Goal: Complete application form: Complete application form

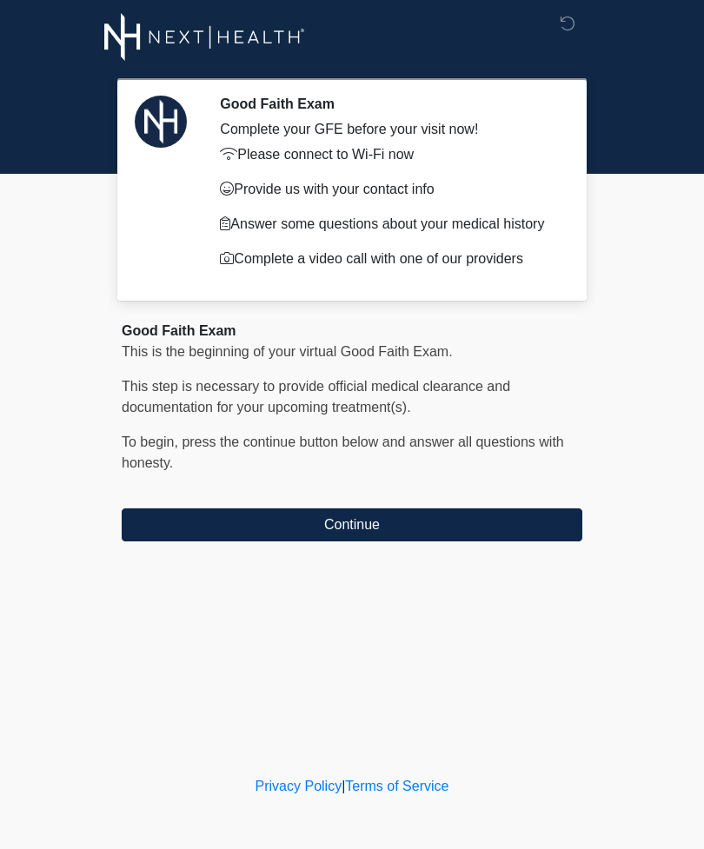
click at [377, 519] on button "Continue" at bounding box center [352, 524] width 461 height 33
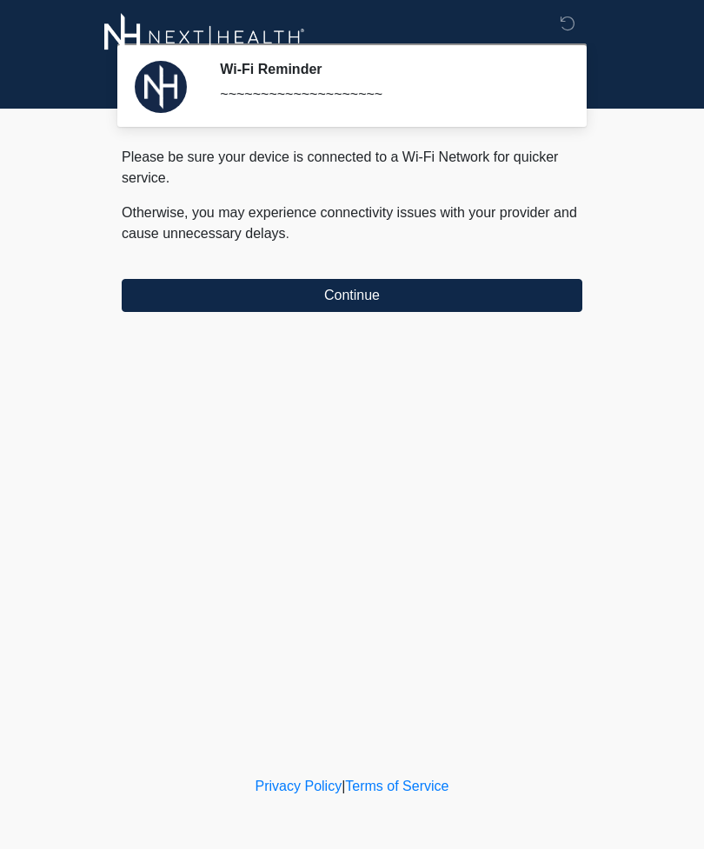
click at [378, 288] on button "Continue" at bounding box center [352, 295] width 461 height 33
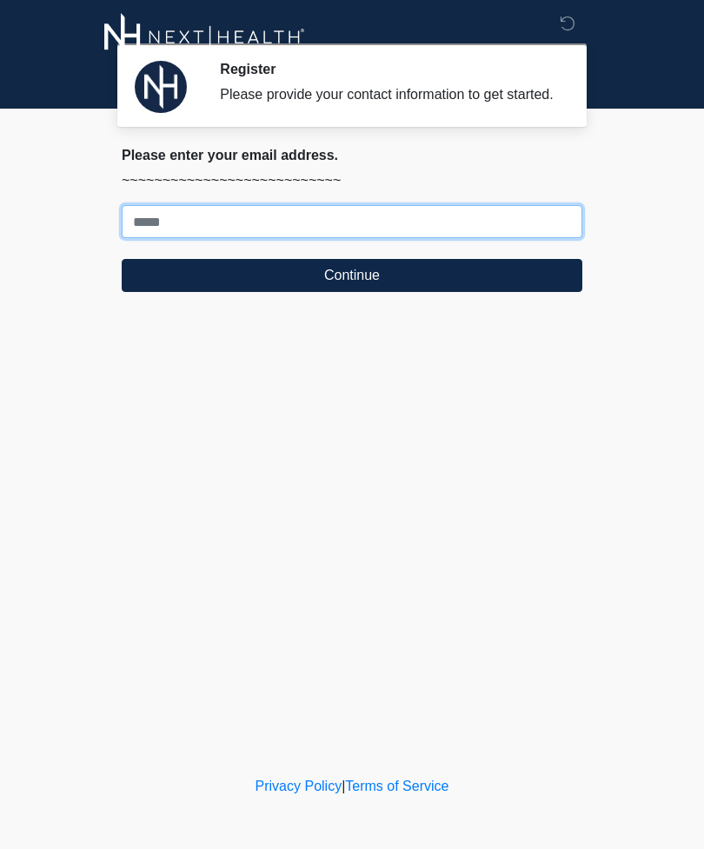
click at [352, 234] on input "Where should we email your treatment plan?" at bounding box center [352, 221] width 461 height 33
click at [352, 292] on button "Continue" at bounding box center [352, 275] width 461 height 33
type input "**********"
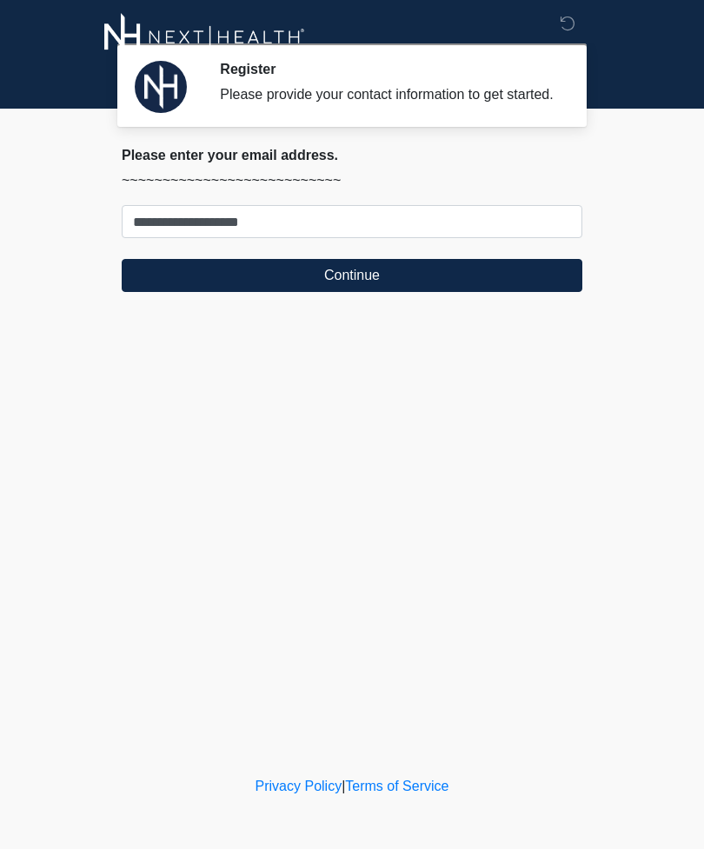
click at [377, 290] on button "Continue" at bounding box center [352, 275] width 461 height 33
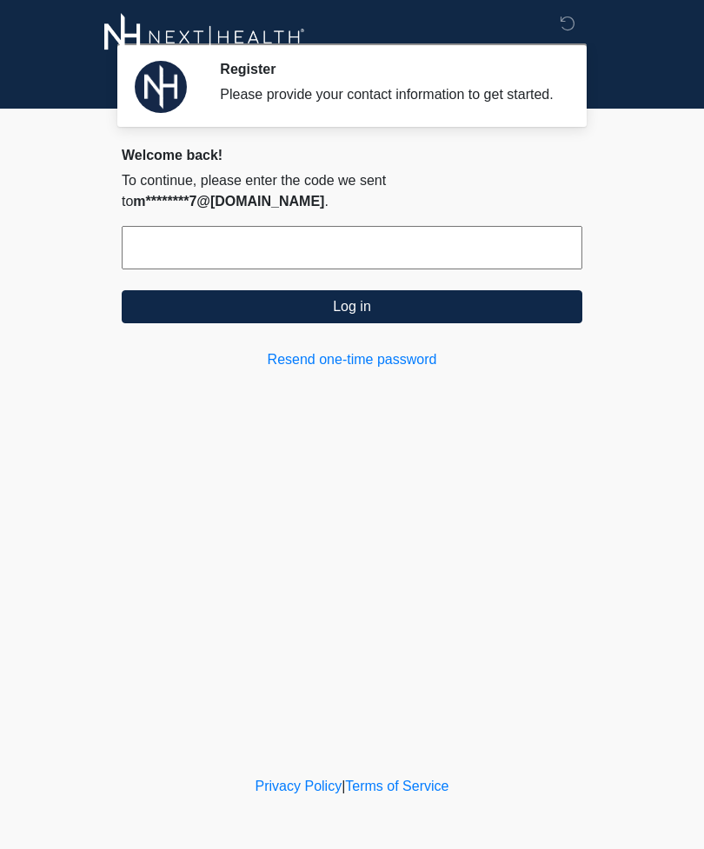
click at [366, 302] on button "Log in" at bounding box center [352, 306] width 461 height 33
click at [226, 226] on input "text" at bounding box center [352, 247] width 461 height 43
type input "******"
click at [363, 309] on button "Log in" at bounding box center [352, 306] width 461 height 33
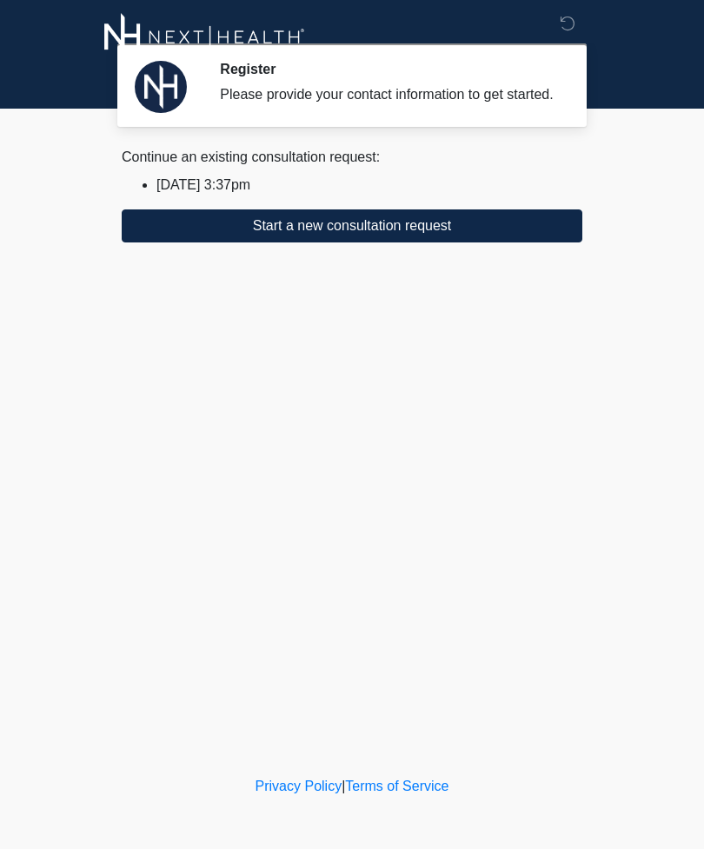
click at [428, 242] on button "Start a new consultation request" at bounding box center [352, 225] width 461 height 33
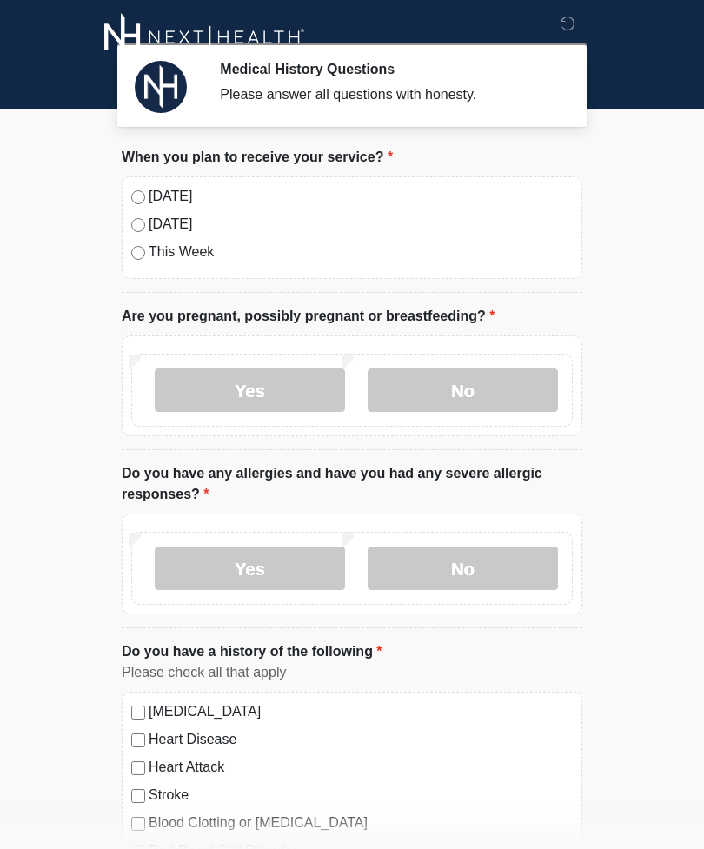
click at [444, 389] on label "No" at bounding box center [463, 389] width 190 height 43
click at [498, 569] on label "No" at bounding box center [463, 568] width 190 height 43
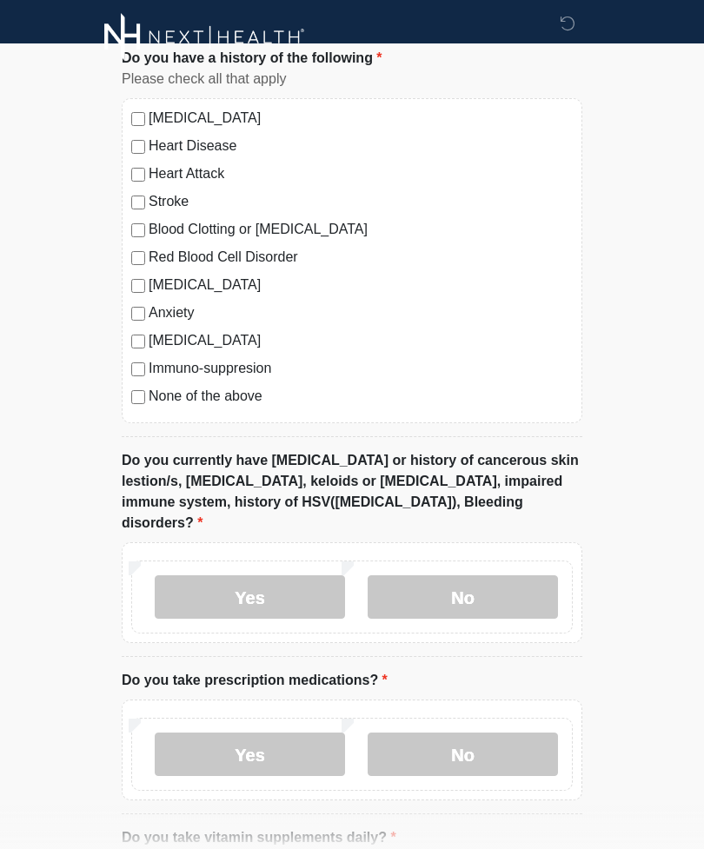
scroll to position [597, 0]
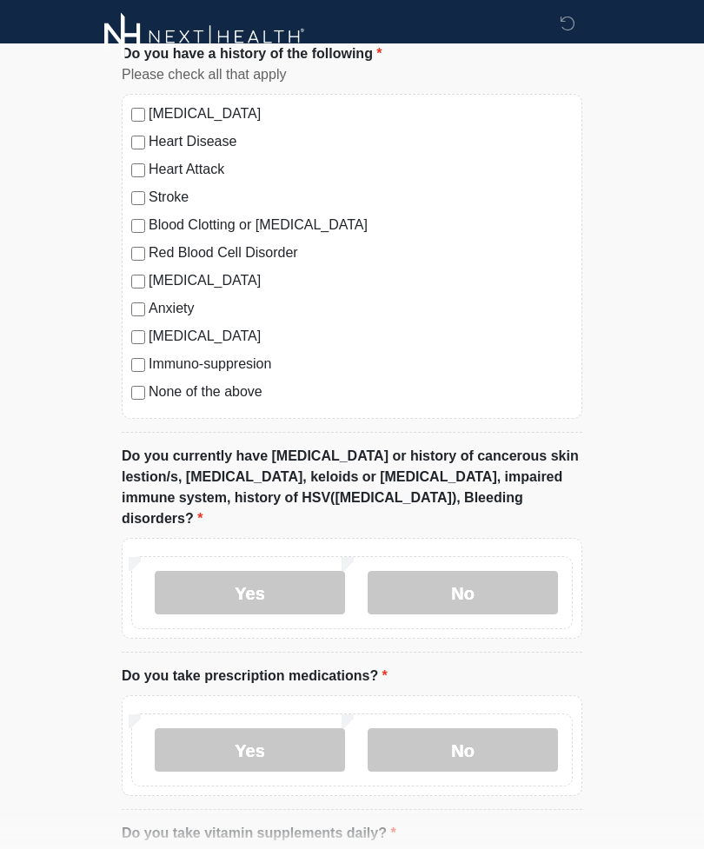
click at [131, 402] on div "High Blood Pressure Heart Disease Heart Attack Stroke Blood Clotting or Bleedin…" at bounding box center [352, 257] width 461 height 325
click at [130, 396] on div "High Blood Pressure Heart Disease Heart Attack Stroke Blood Clotting or Bleedin…" at bounding box center [352, 257] width 461 height 325
click at [496, 576] on label "No" at bounding box center [463, 593] width 190 height 43
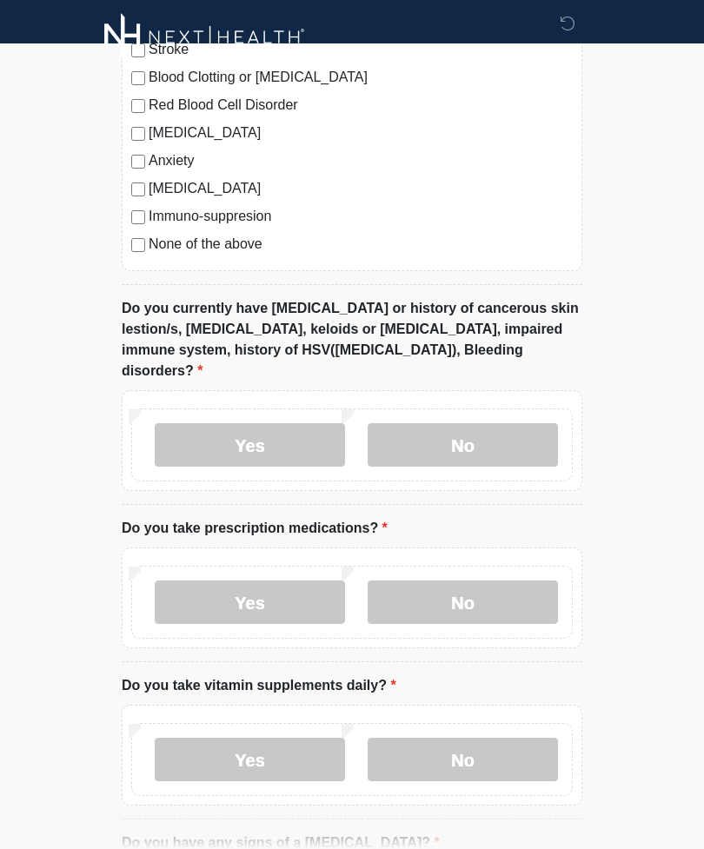
scroll to position [753, 0]
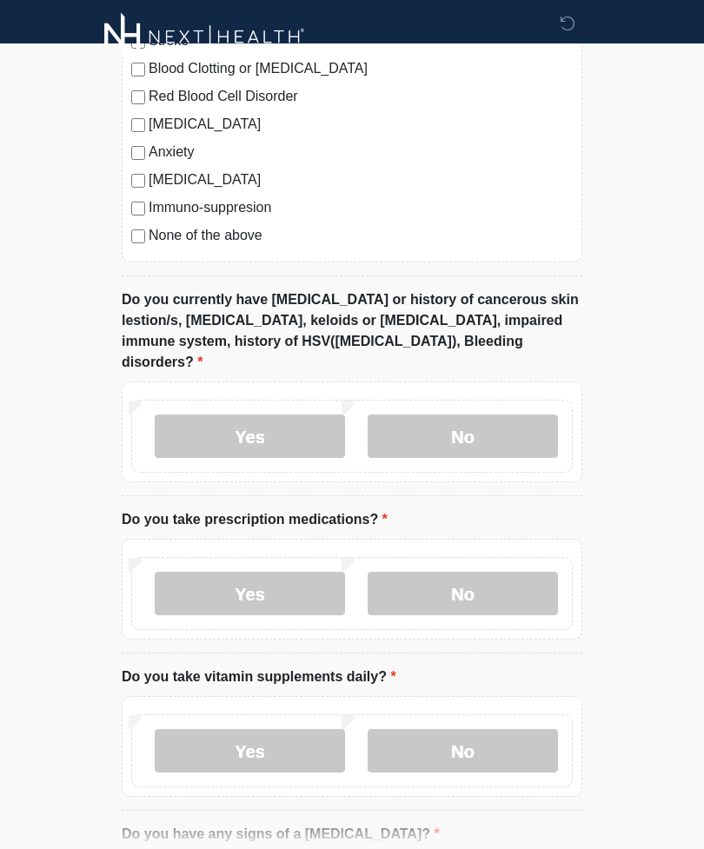
click at [501, 574] on label "No" at bounding box center [463, 594] width 190 height 43
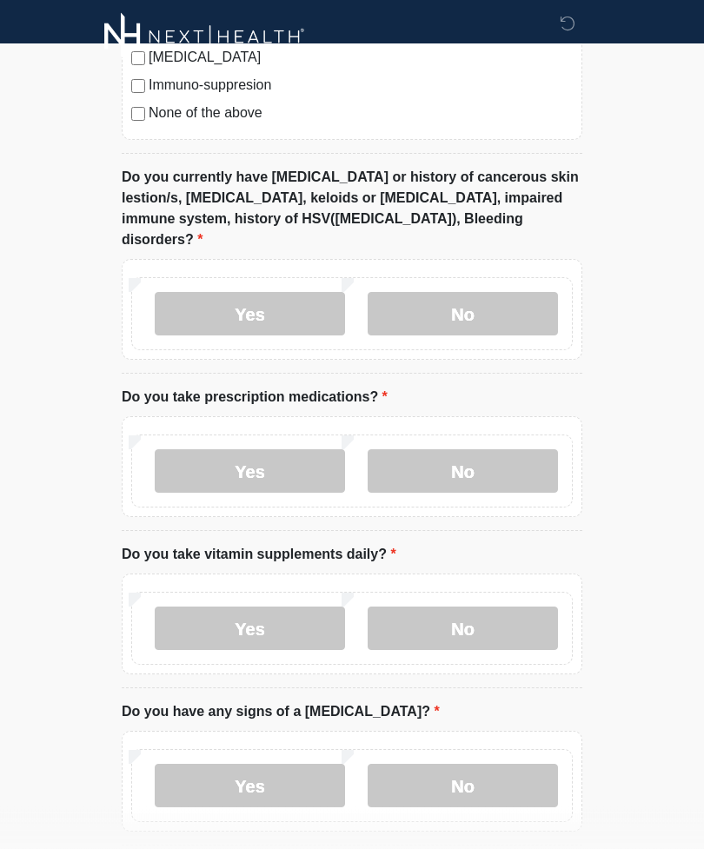
scroll to position [877, 0]
click at [493, 613] on label "No" at bounding box center [463, 628] width 190 height 43
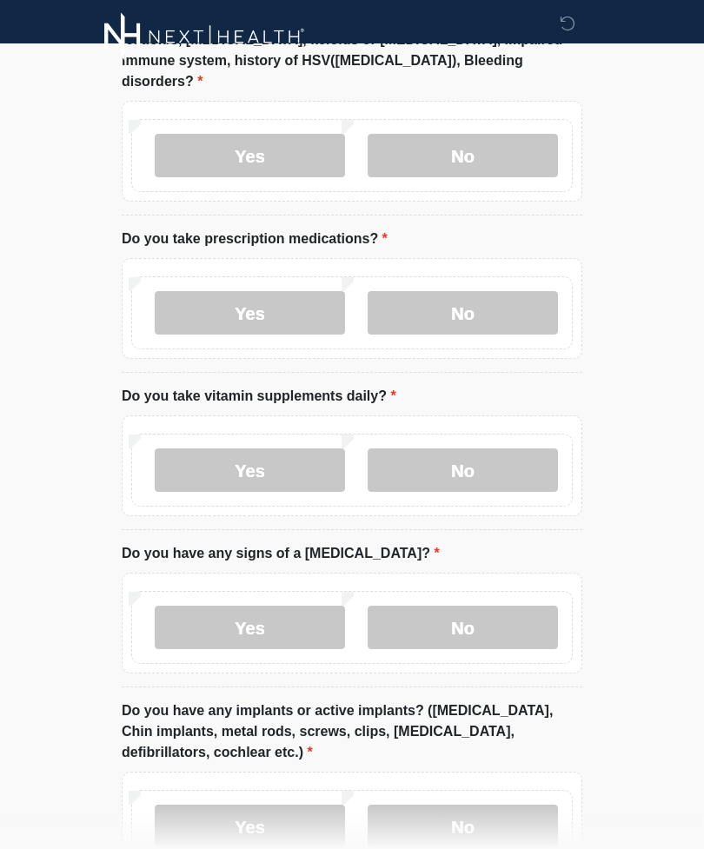
scroll to position [1035, 0]
click at [486, 612] on label "No" at bounding box center [463, 627] width 190 height 43
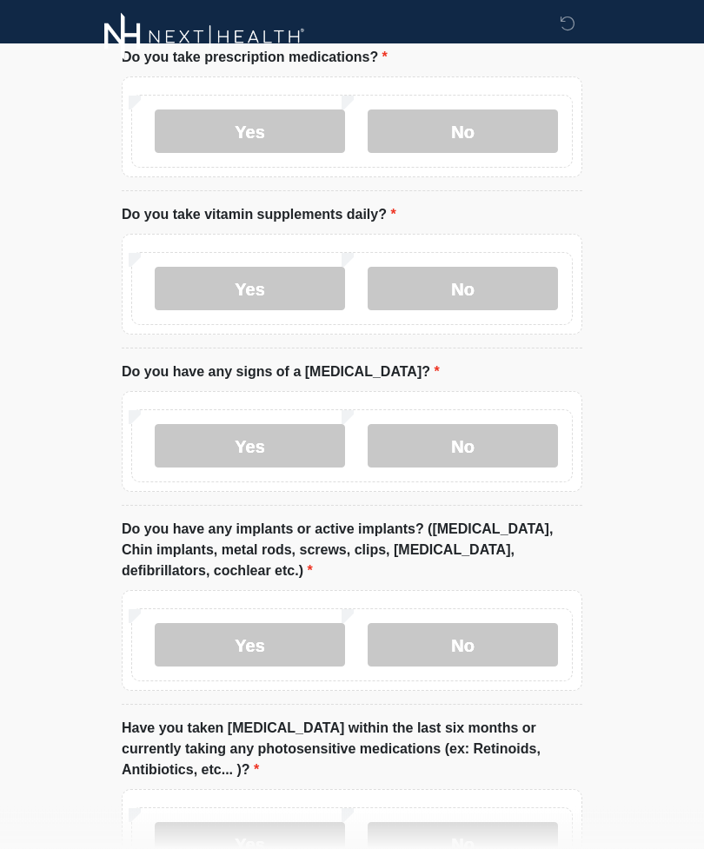
scroll to position [1219, 0]
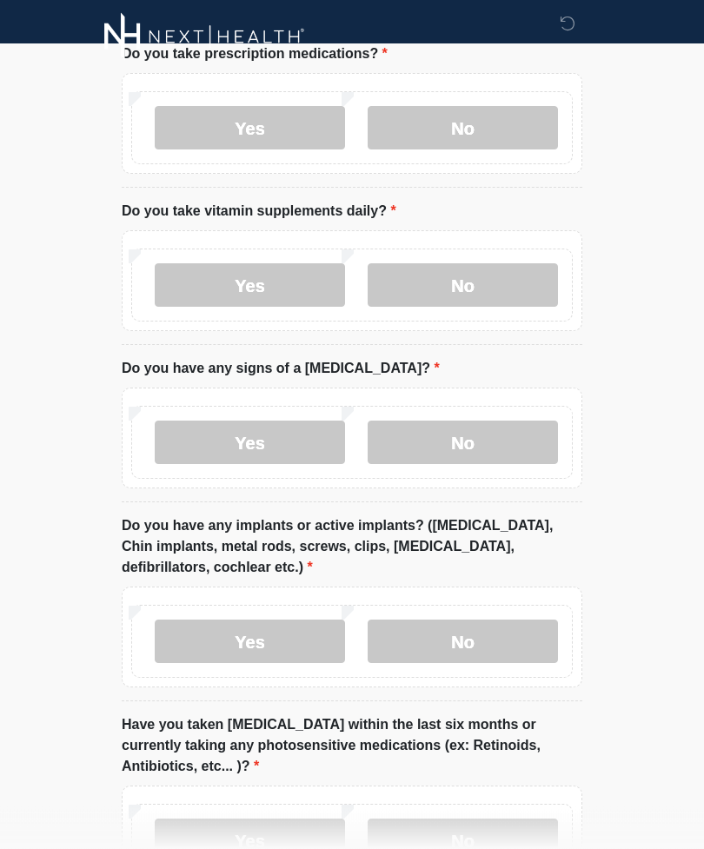
click at [492, 632] on label "No" at bounding box center [463, 641] width 190 height 43
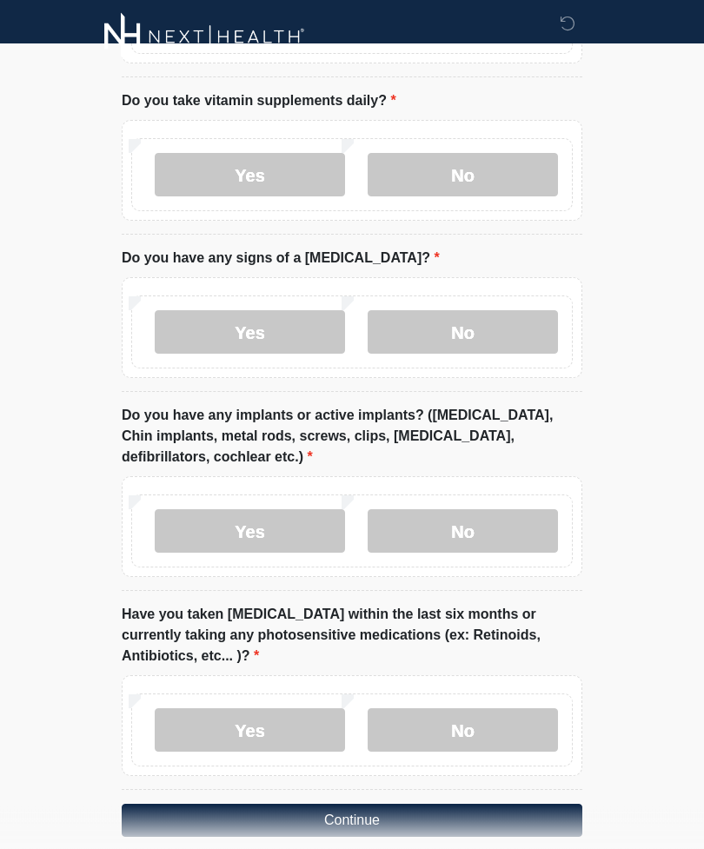
scroll to position [1331, 0]
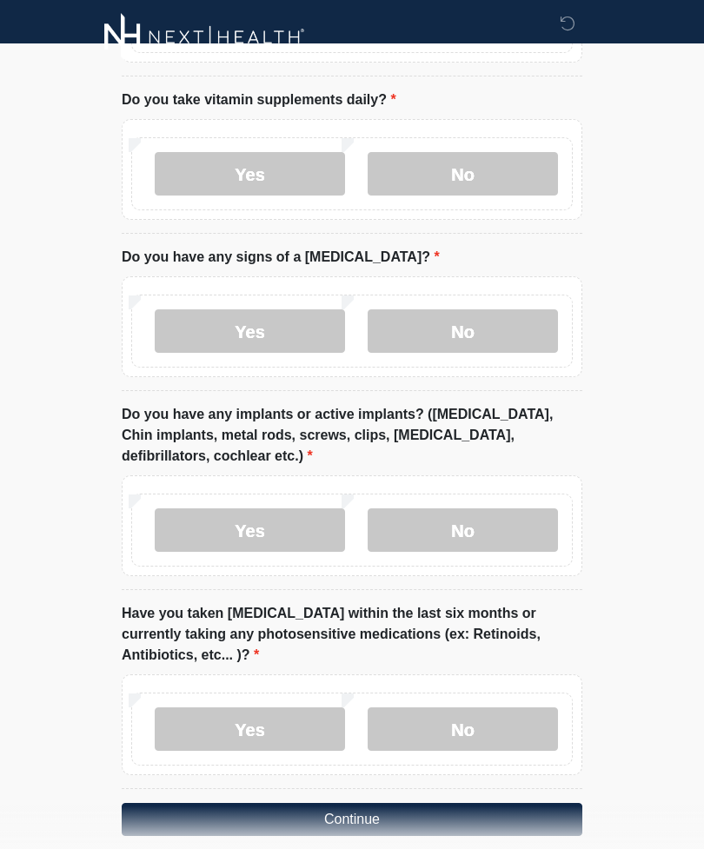
click at [512, 707] on label "No" at bounding box center [463, 728] width 190 height 43
click at [395, 803] on button "Continue" at bounding box center [352, 819] width 461 height 33
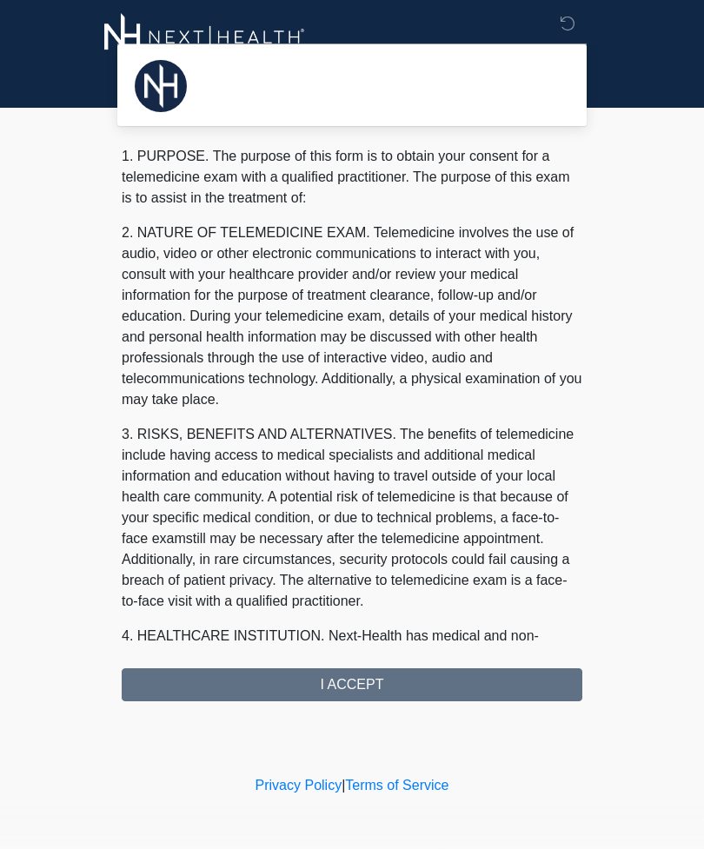
scroll to position [0, 0]
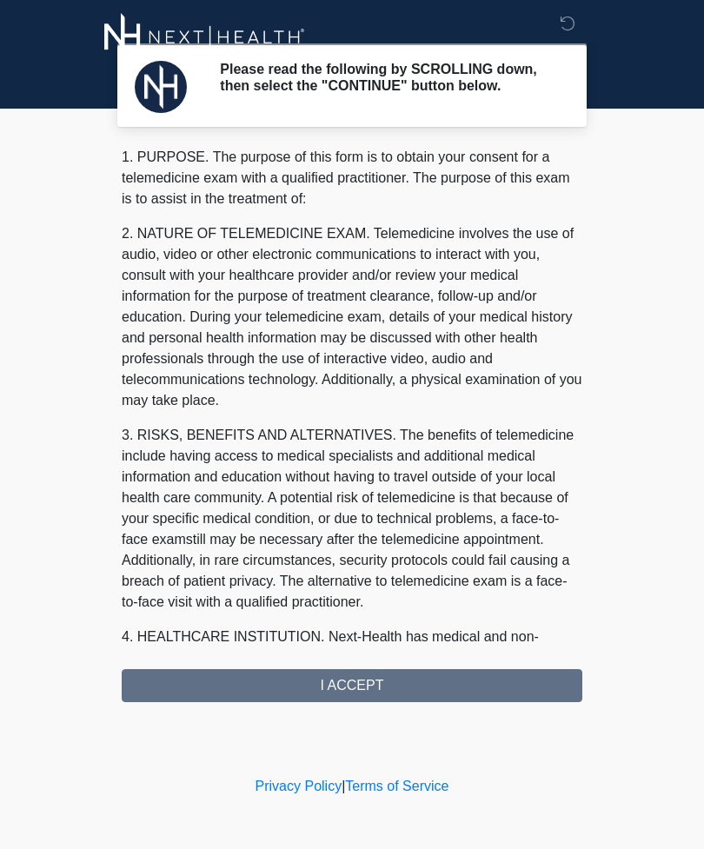
click at [375, 693] on div "1. PURPOSE. The purpose of this form is to obtain your consent for a telemedici…" at bounding box center [352, 424] width 461 height 555
click at [376, 688] on div "1. PURPOSE. The purpose of this form is to obtain your consent for a telemedici…" at bounding box center [352, 424] width 461 height 555
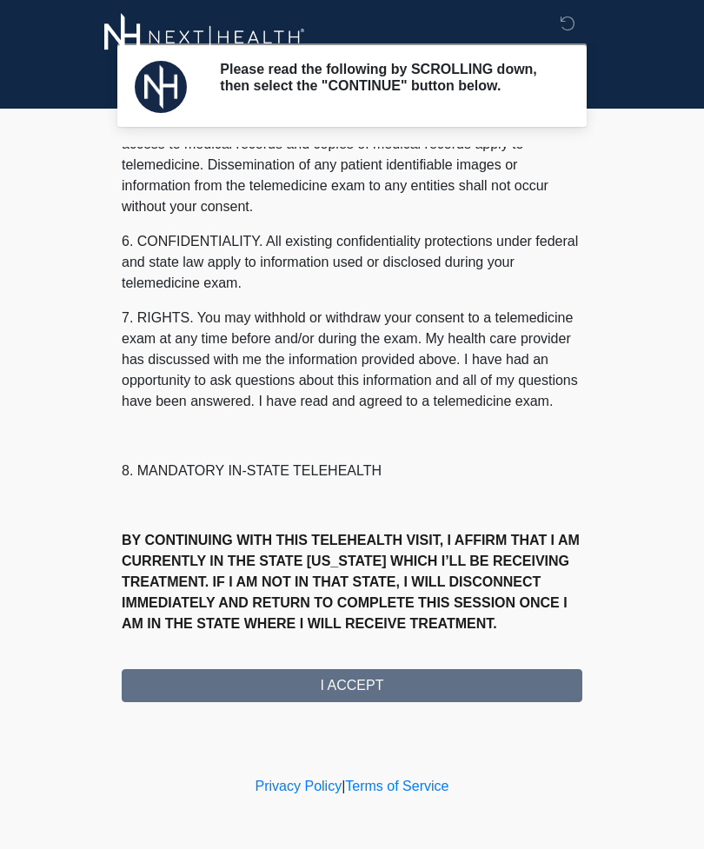
scroll to position [611, 0]
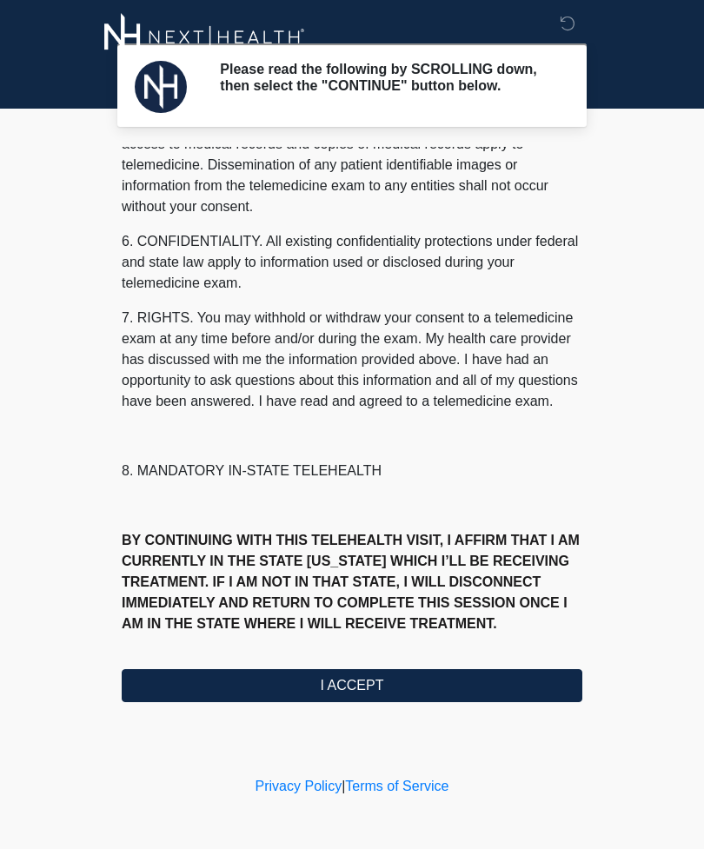
click at [361, 689] on button "I ACCEPT" at bounding box center [352, 685] width 461 height 33
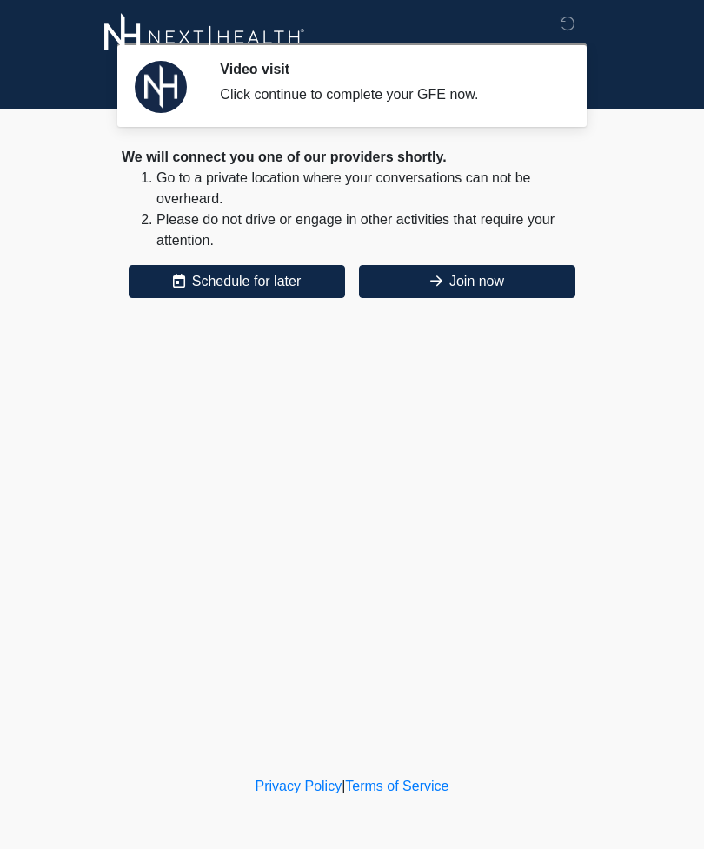
click at [520, 288] on button "Join now" at bounding box center [467, 281] width 216 height 33
